Goal: Transaction & Acquisition: Obtain resource

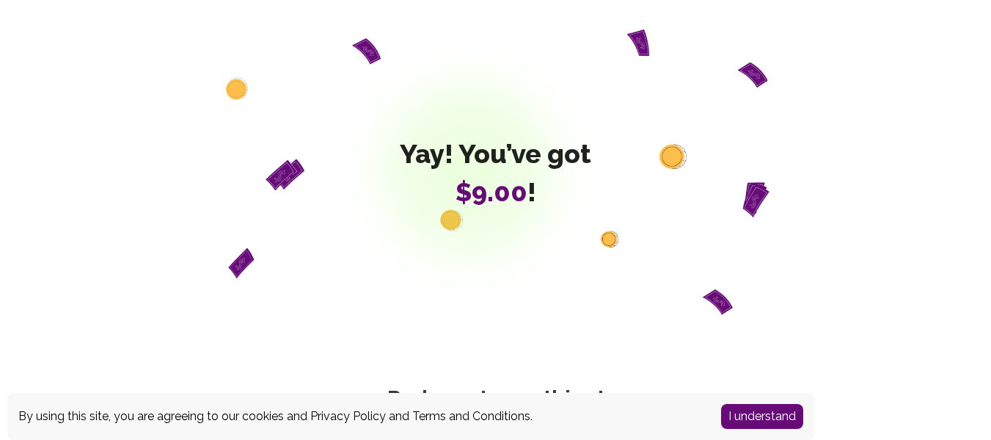
click at [736, 410] on button "I understand" at bounding box center [762, 416] width 82 height 25
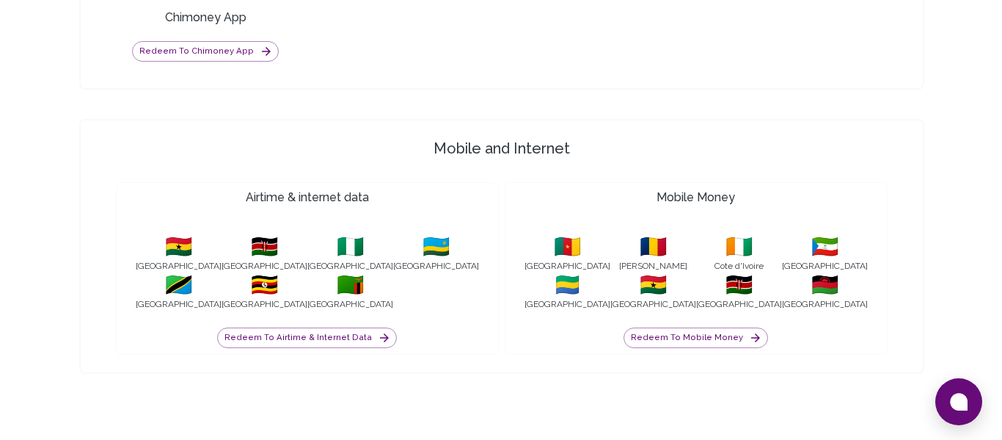
scroll to position [1366, 0]
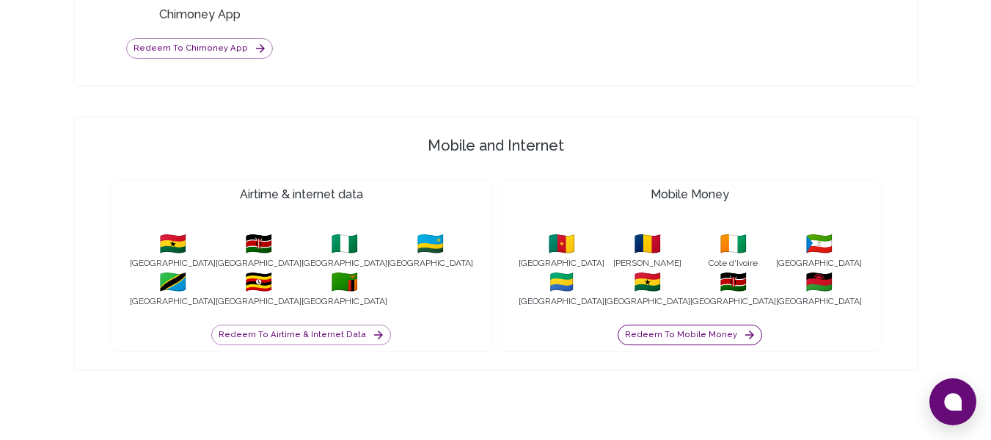
click at [693, 333] on button "Redeem to Mobile Money" at bounding box center [690, 334] width 145 height 21
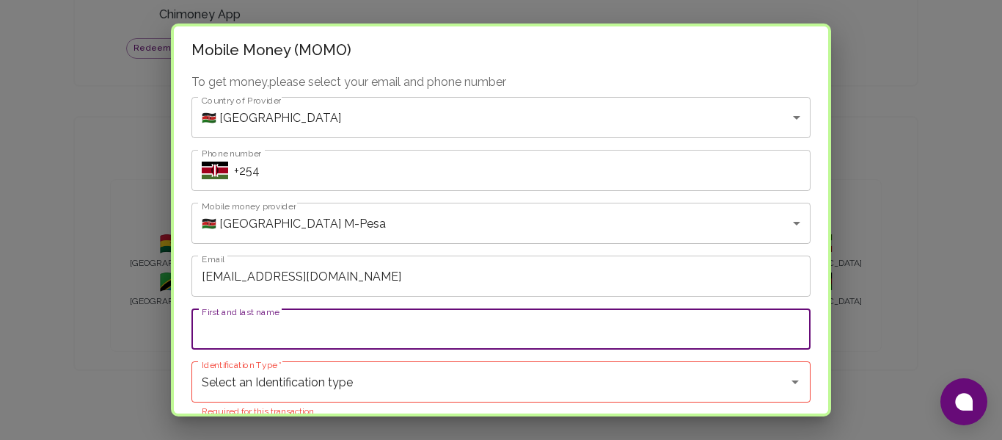
click at [358, 343] on input "First and last name" at bounding box center [501, 328] width 619 height 41
type input "Brannie [PERSON_NAME]"
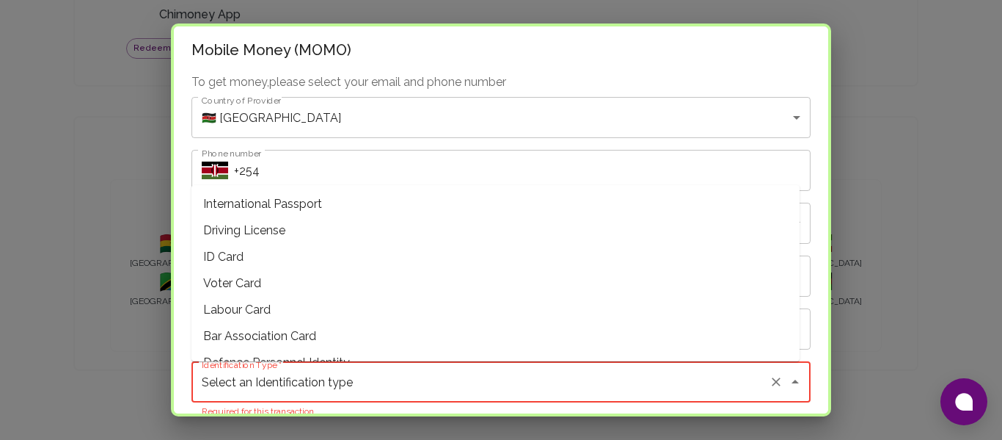
click at [494, 373] on input "Select an Identification type" at bounding box center [480, 382] width 565 height 28
click at [478, 385] on input "Select an Identification type" at bounding box center [480, 382] width 565 height 28
click at [315, 268] on span "ID Card" at bounding box center [496, 257] width 608 height 26
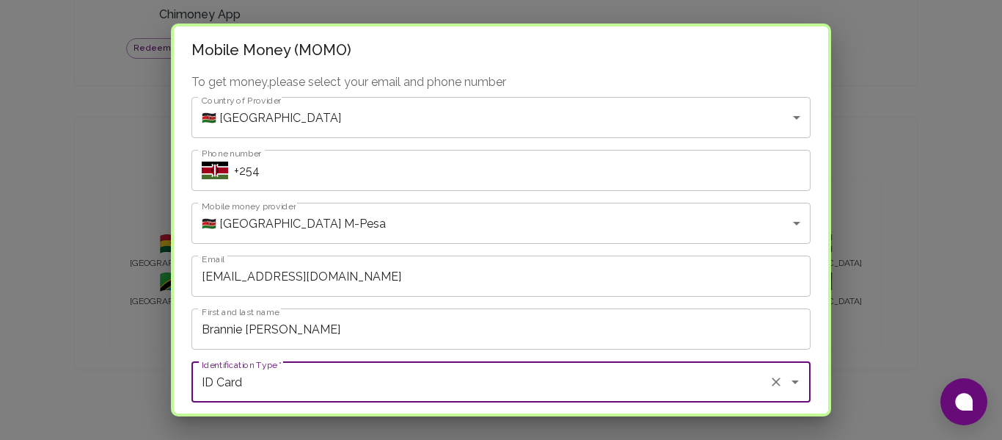
type input "ID Card"
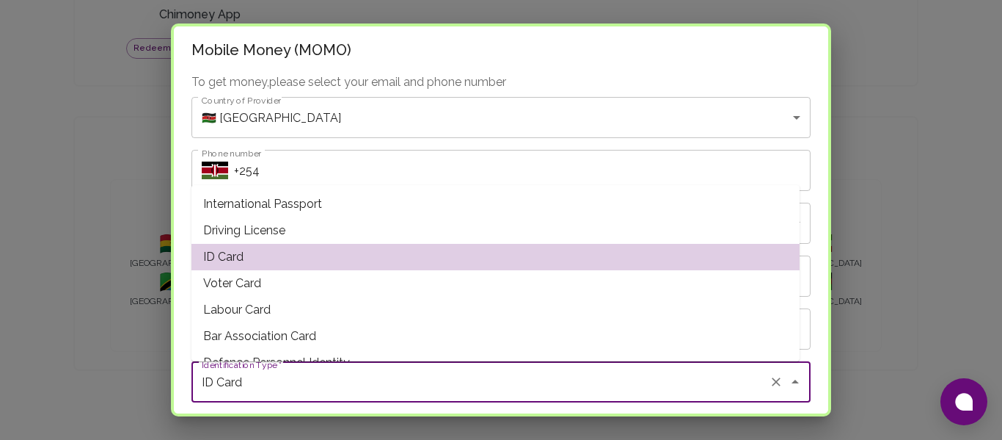
click at [315, 268] on span "ID Card" at bounding box center [496, 257] width 608 height 26
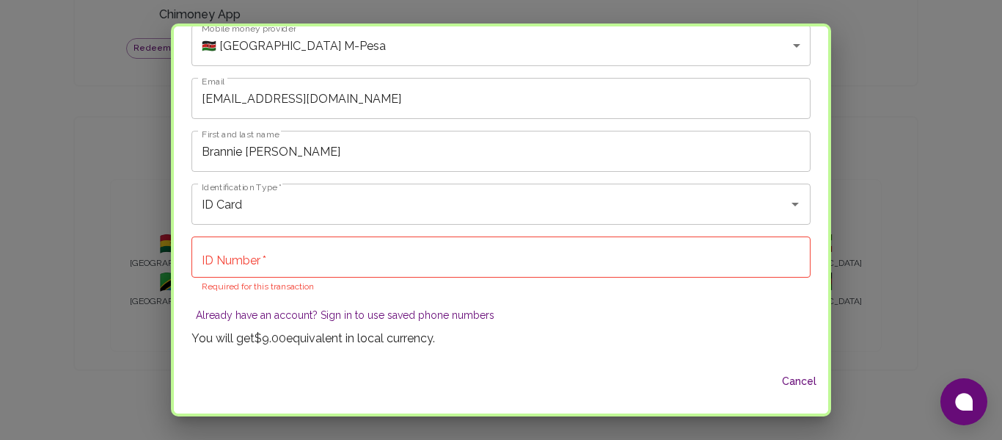
scroll to position [182, 0]
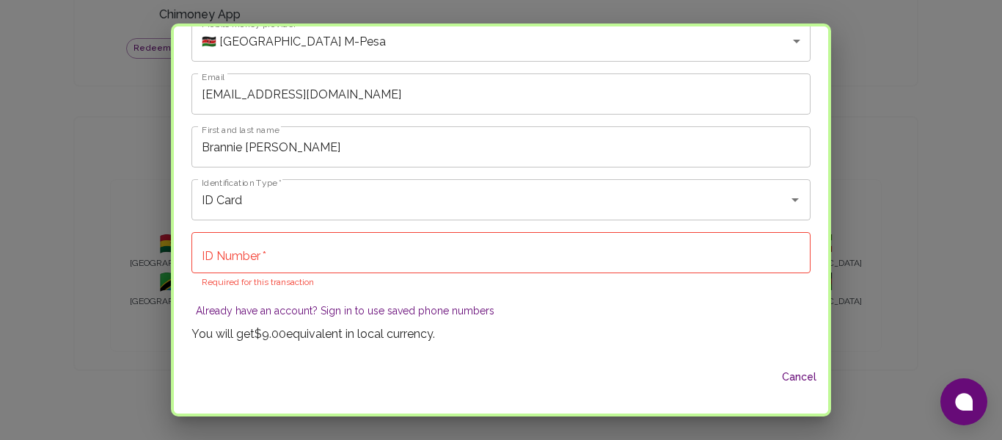
click at [321, 263] on input "ID Number   *" at bounding box center [501, 252] width 619 height 41
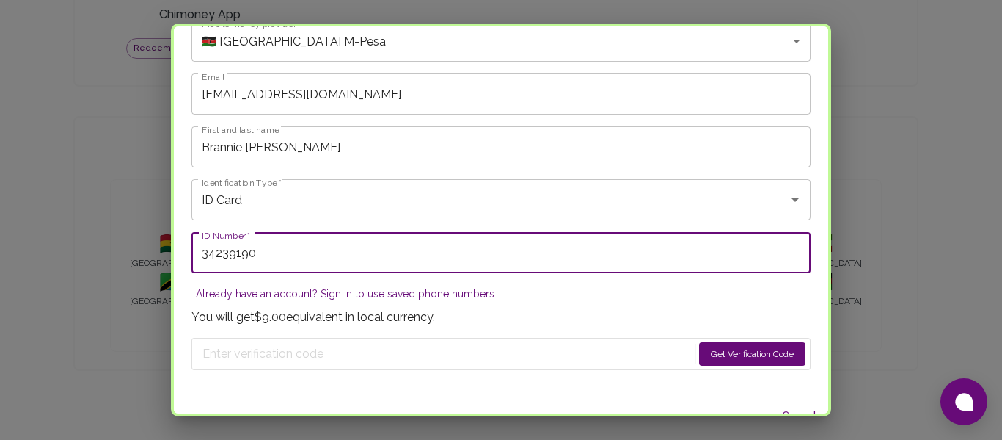
type input "34239190"
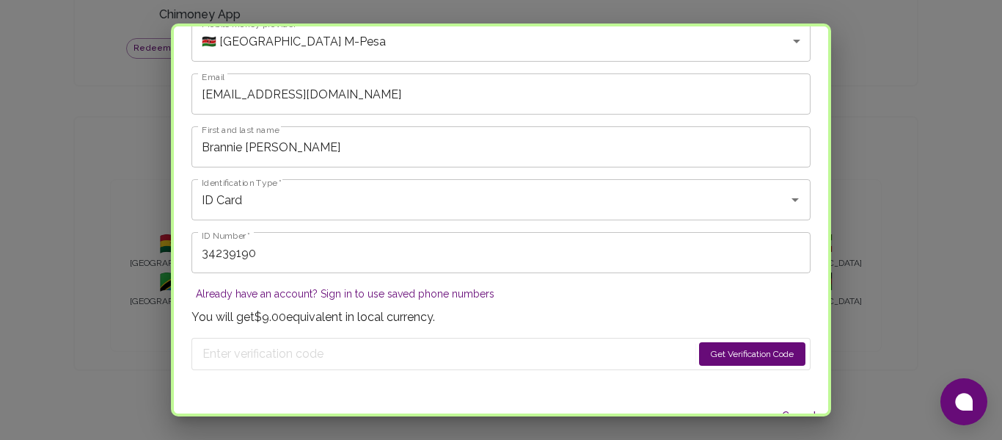
drag, startPoint x: 486, startPoint y: 373, endPoint x: 715, endPoint y: 346, distance: 230.5
click at [715, 346] on div "To get money, please select your email and phone number Country of Provider 🇰🇪 …" at bounding box center [501, 143] width 655 height 505
click at [719, 348] on button "Get Verification Code" at bounding box center [752, 353] width 106 height 23
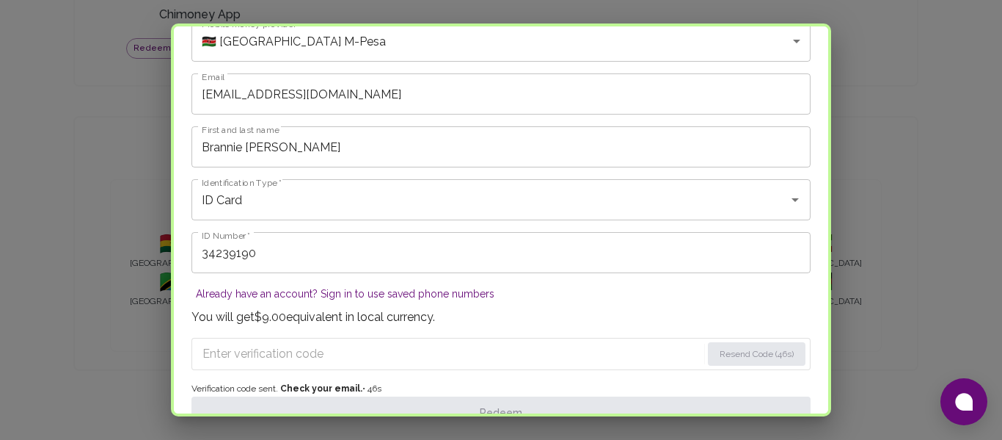
click at [258, 346] on input "Enter verification code" at bounding box center [452, 353] width 499 height 23
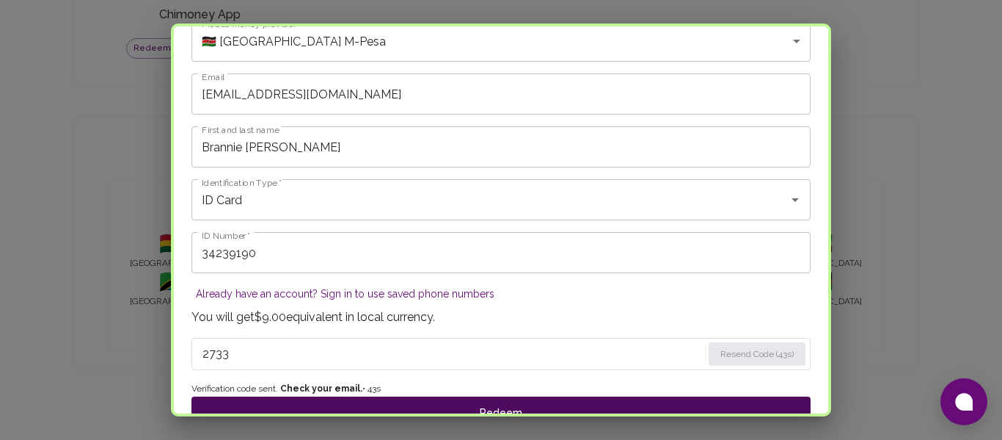
type input "2733"
click at [418, 401] on button "Redeem" at bounding box center [501, 412] width 619 height 32
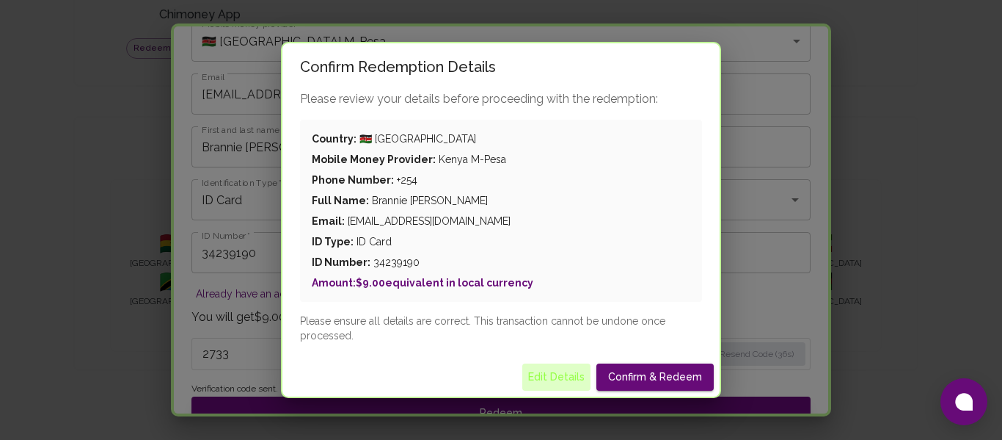
click at [567, 369] on button "Edit Details" at bounding box center [556, 376] width 68 height 27
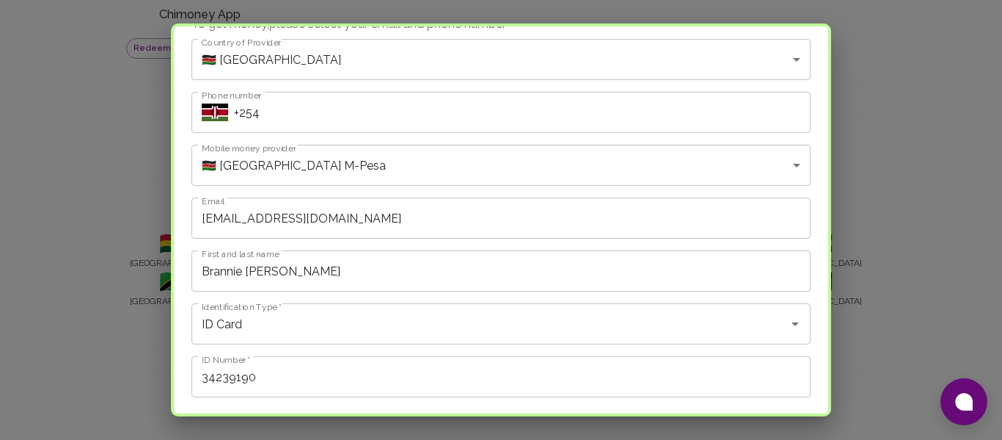
scroll to position [48, 0]
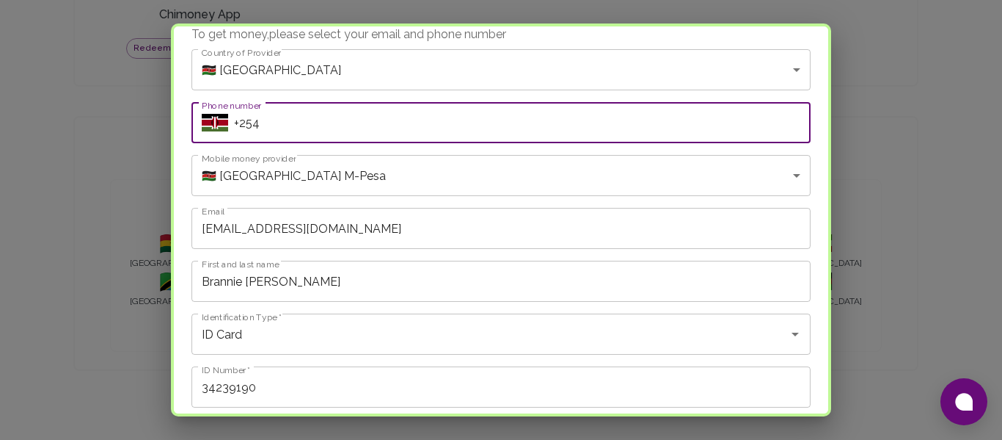
click at [376, 130] on input "+254" at bounding box center [522, 122] width 577 height 41
type input "[PHONE_NUMBER]"
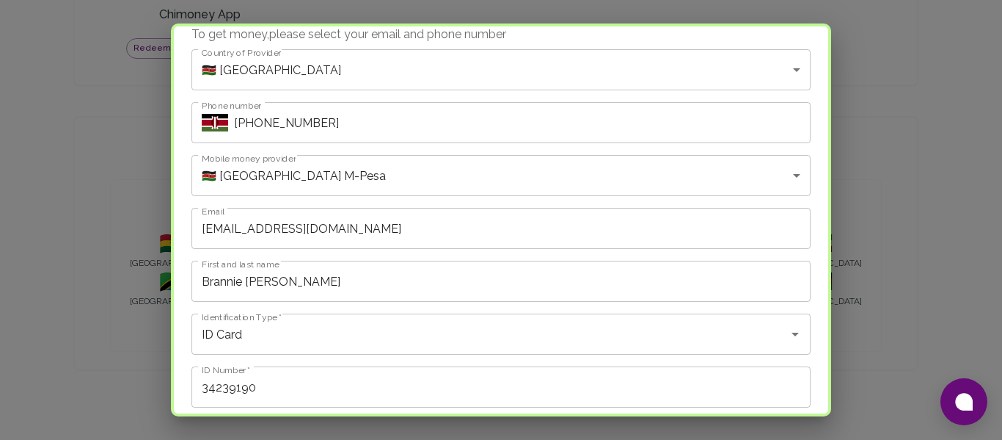
scroll to position [268, 0]
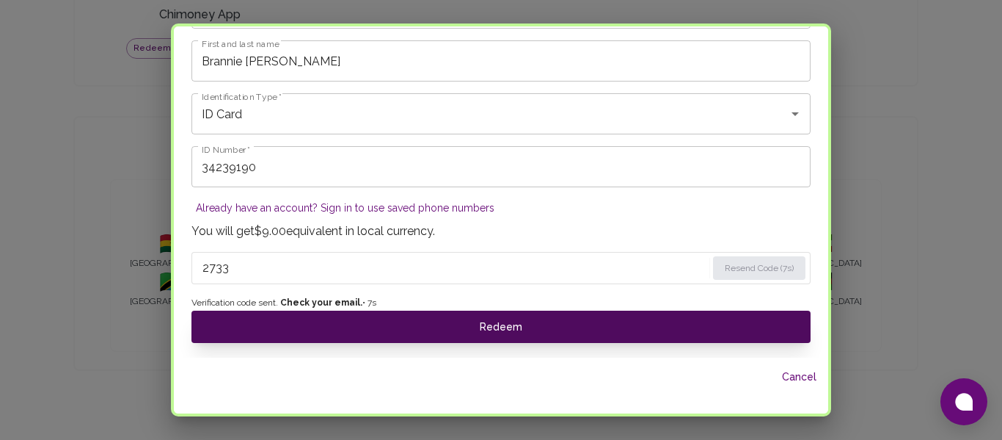
click at [531, 332] on button "Redeem" at bounding box center [501, 326] width 619 height 32
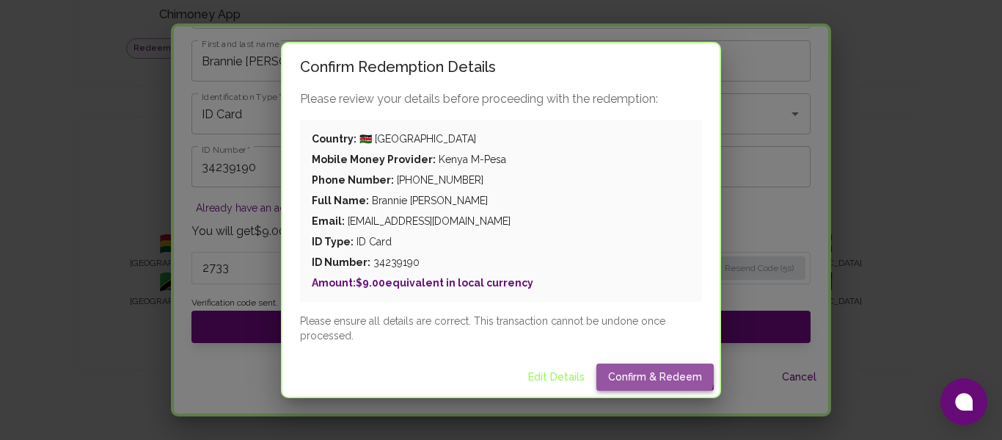
click at [652, 369] on button "Confirm & Redeem" at bounding box center [655, 376] width 117 height 27
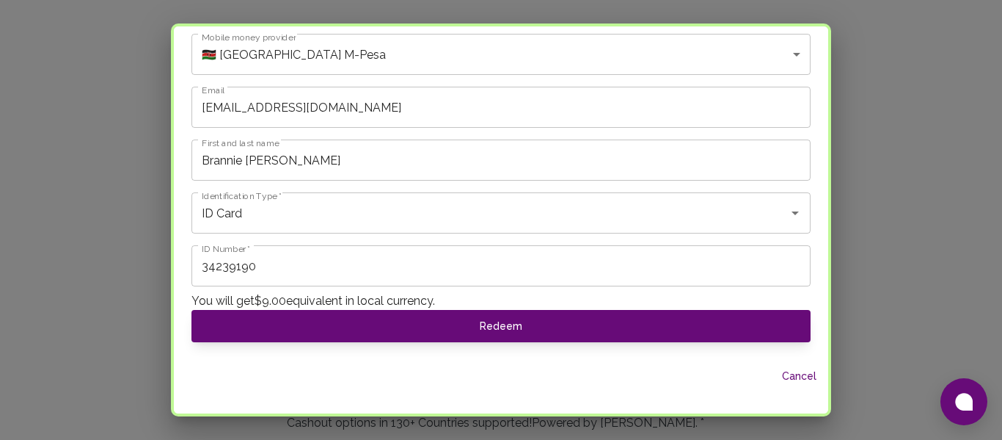
scroll to position [0, 0]
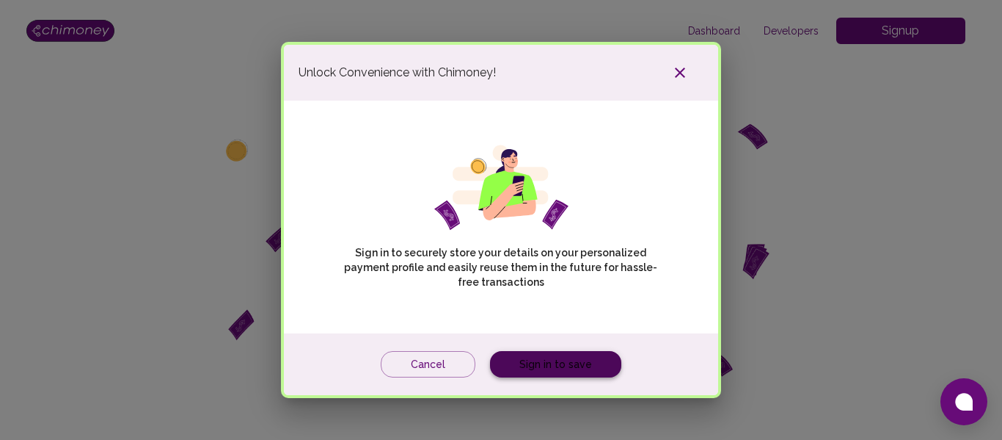
click at [557, 359] on link "Sign in to save" at bounding box center [555, 364] width 131 height 27
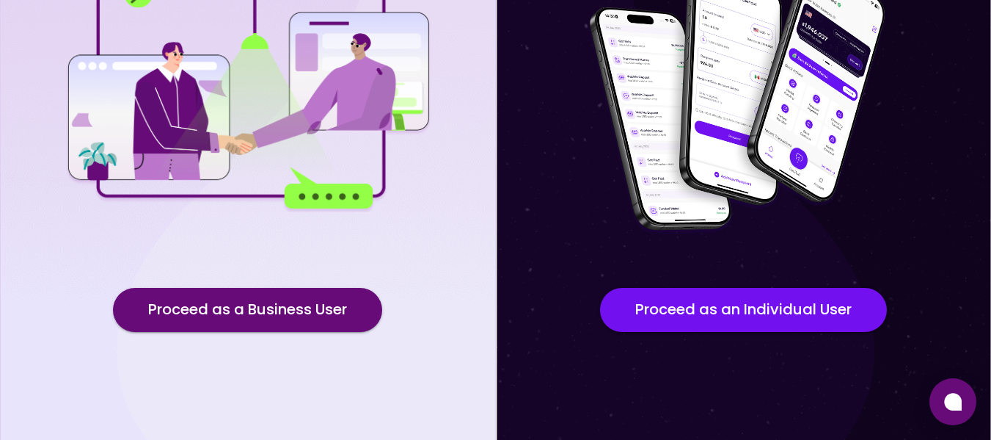
scroll to position [224, 0]
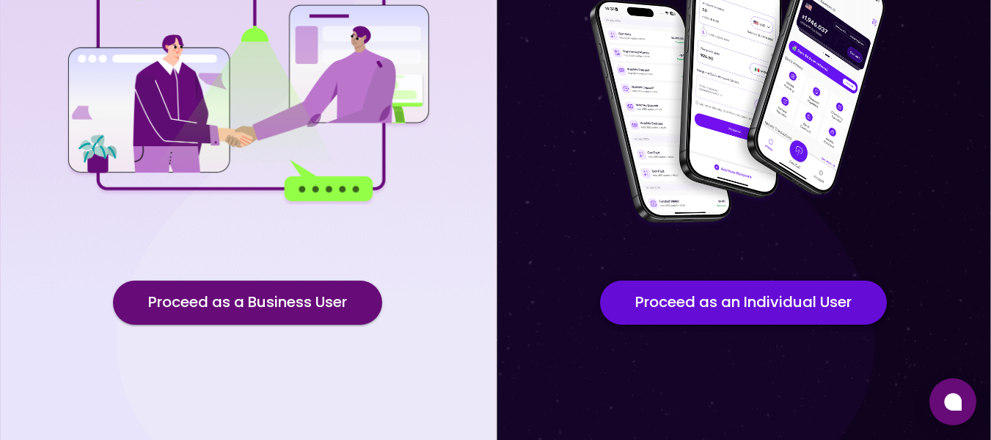
click at [814, 322] on button "Proceed as an Individual User" at bounding box center [743, 302] width 287 height 44
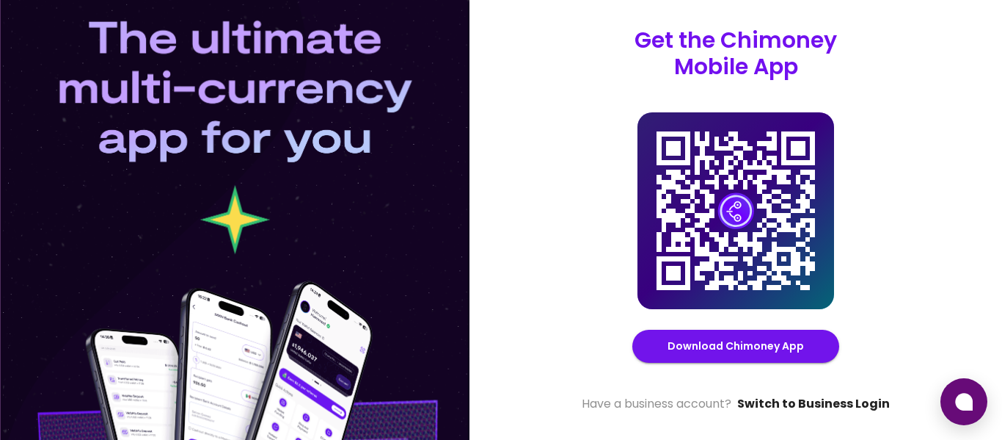
click at [806, 400] on link "Switch to Business Login" at bounding box center [813, 404] width 153 height 18
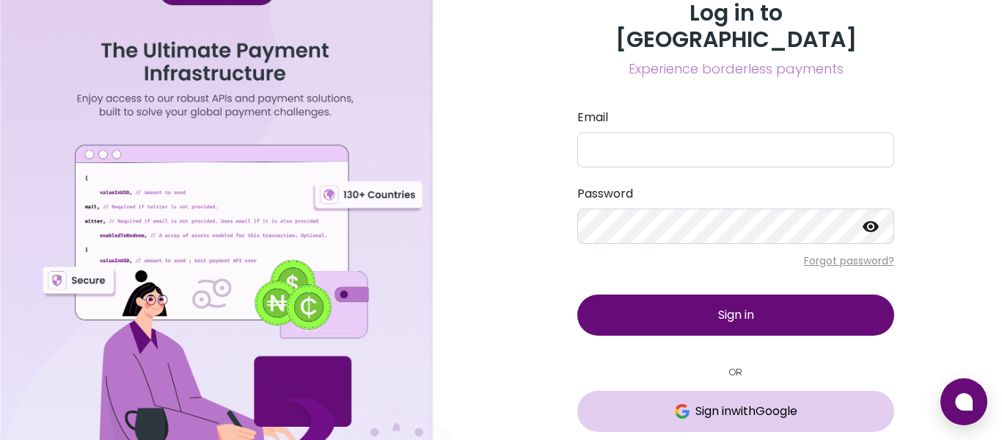
click at [704, 402] on span "Sign in with Google" at bounding box center [747, 411] width 102 height 18
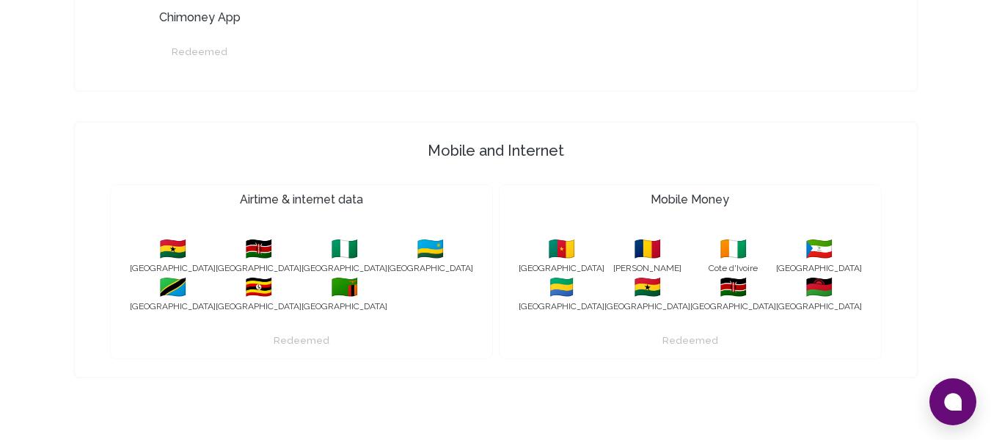
scroll to position [1385, 0]
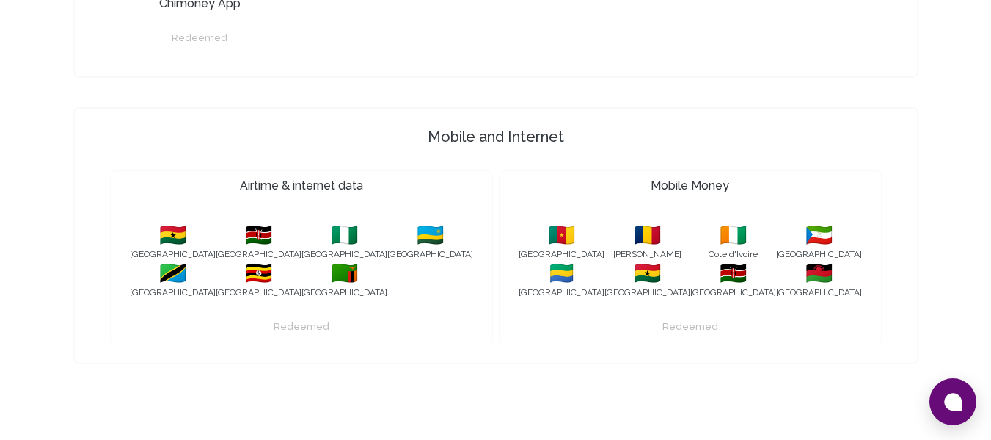
click at [718, 282] on span "🇰🇪" at bounding box center [733, 273] width 86 height 26
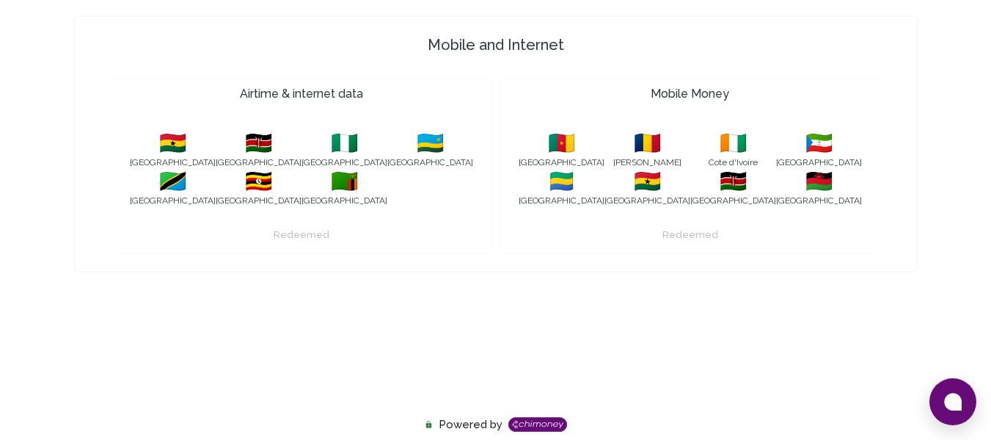
click at [660, 237] on div "Redeemed" at bounding box center [691, 227] width 370 height 37
click at [726, 186] on span "🇰🇪" at bounding box center [733, 181] width 86 height 26
